Goal: Check status: Check status

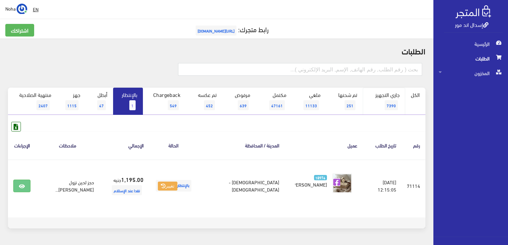
click at [389, 102] on span "7390" at bounding box center [391, 105] width 13 height 10
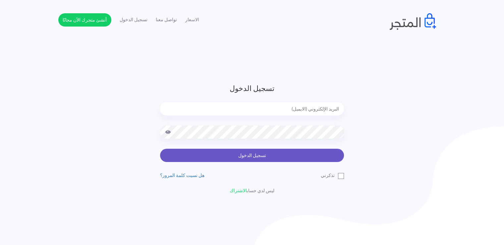
type input "noha_mae86@yahoo.com"
click at [223, 156] on button "تسجيل الدخول" at bounding box center [252, 155] width 184 height 13
